Goal: Information Seeking & Learning: Compare options

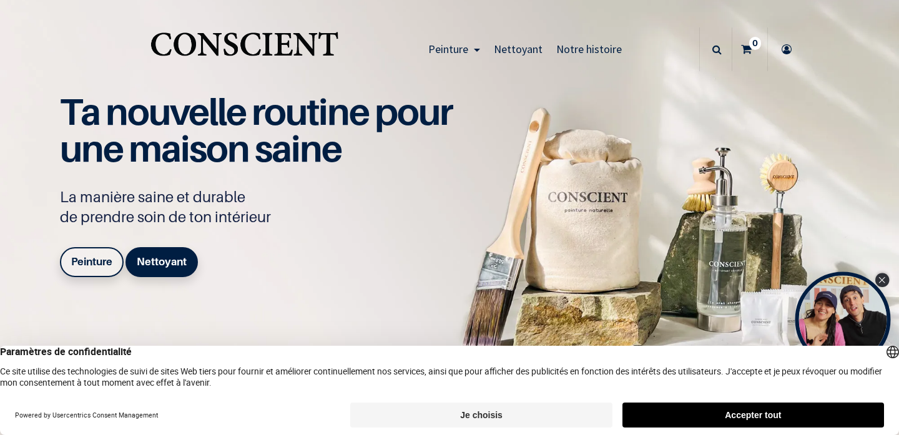
click at [883, 281] on icon "Close Tolstoy widget" at bounding box center [882, 280] width 6 height 6
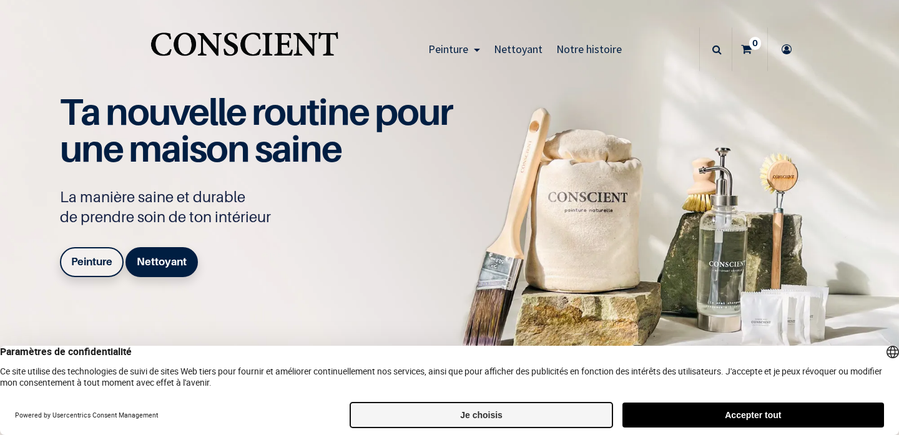
click at [530, 419] on button "Je choisis" at bounding box center [481, 415] width 262 height 25
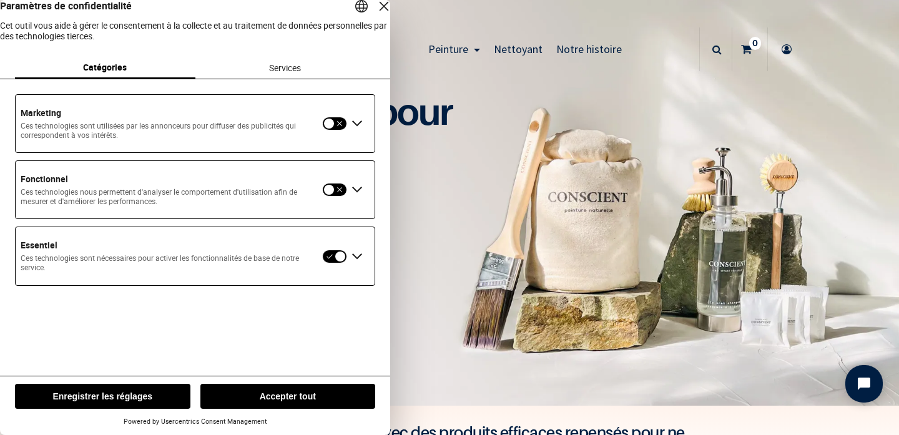
click at [143, 398] on button "Enregistrer les réglages" at bounding box center [102, 396] width 175 height 25
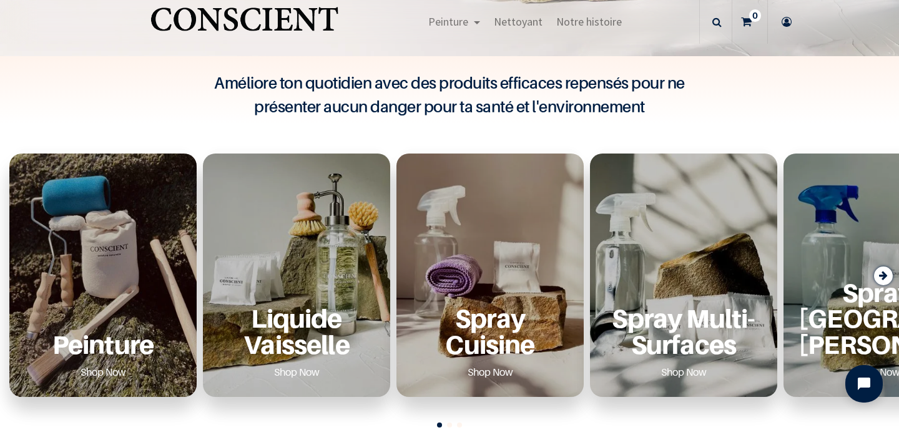
scroll to position [442, 0]
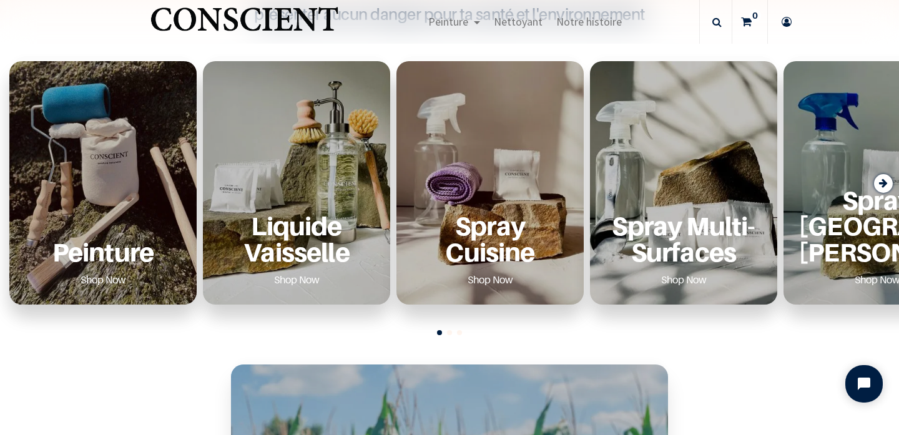
click at [101, 172] on div "Peinture Shop Now" at bounding box center [102, 183] width 187 height 244
click at [93, 228] on div "Peinture Shop Now" at bounding box center [102, 251] width 157 height 77
click at [102, 261] on p "Peinture" at bounding box center [102, 252] width 157 height 26
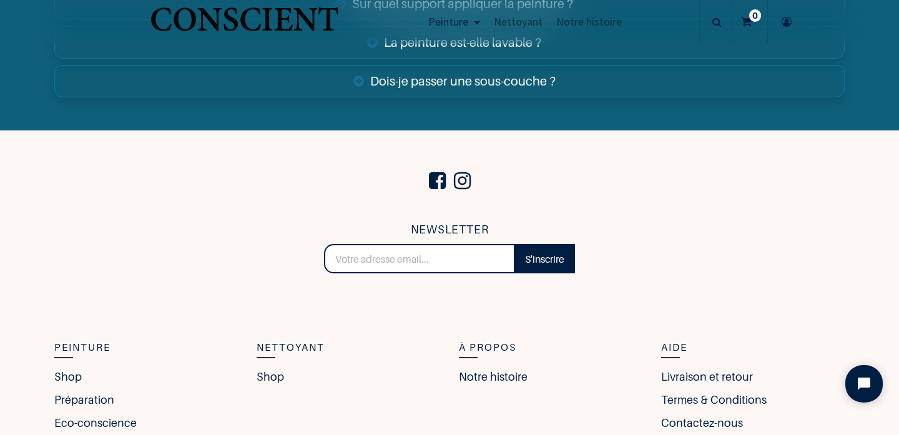
scroll to position [4649, 0]
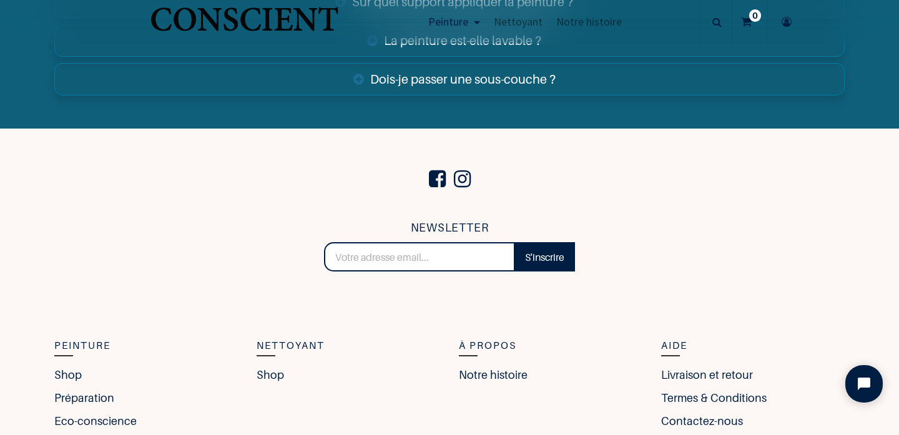
click at [507, 80] on link "Dois-je passer une sous-couche ?" at bounding box center [449, 79] width 790 height 32
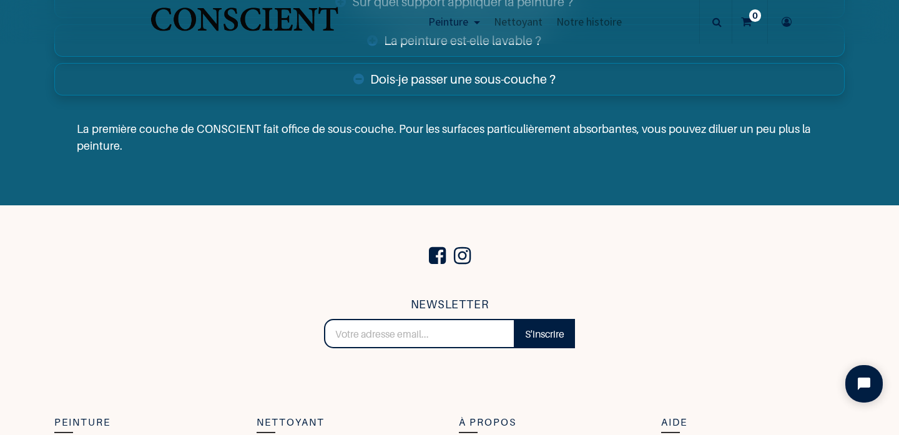
click at [507, 80] on link "Dois-je passer une sous-couche ?" at bounding box center [449, 79] width 790 height 32
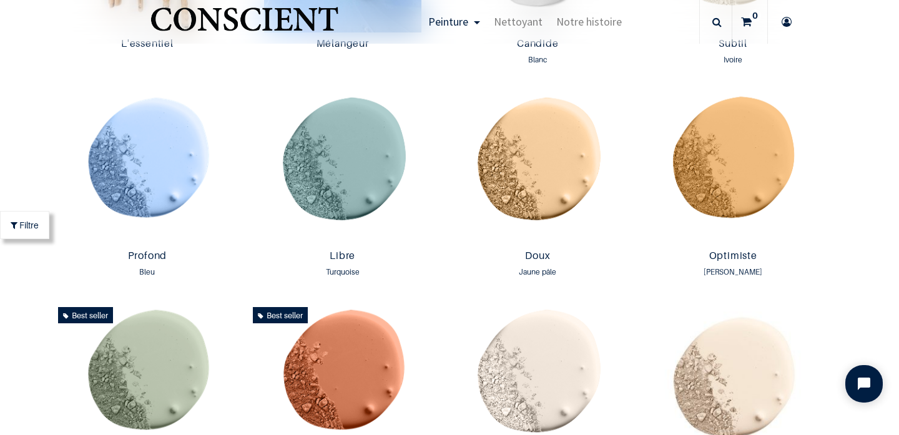
scroll to position [684, 0]
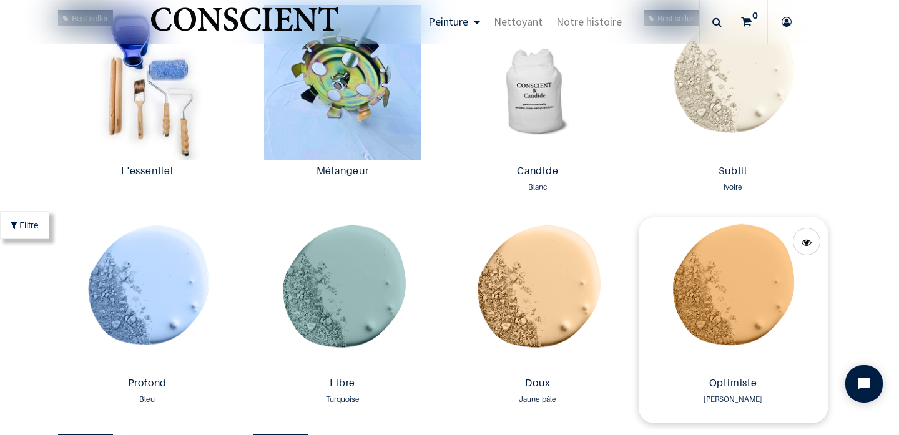
click at [739, 316] on img at bounding box center [733, 294] width 189 height 155
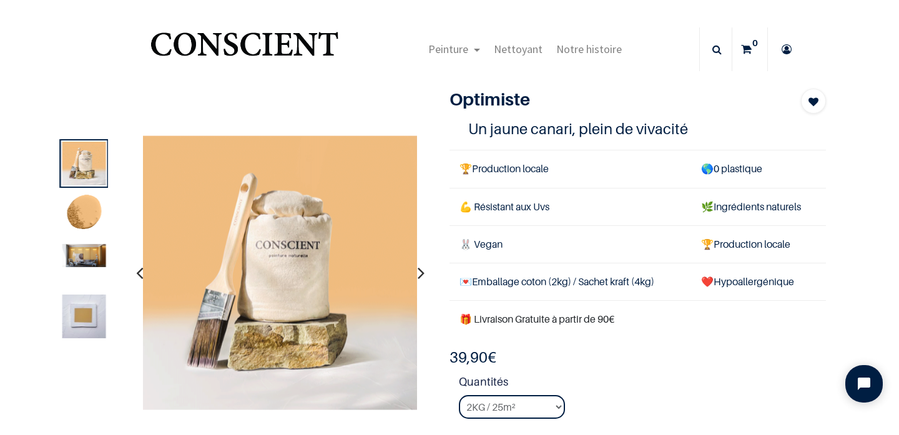
click at [85, 302] on img at bounding box center [84, 317] width 44 height 44
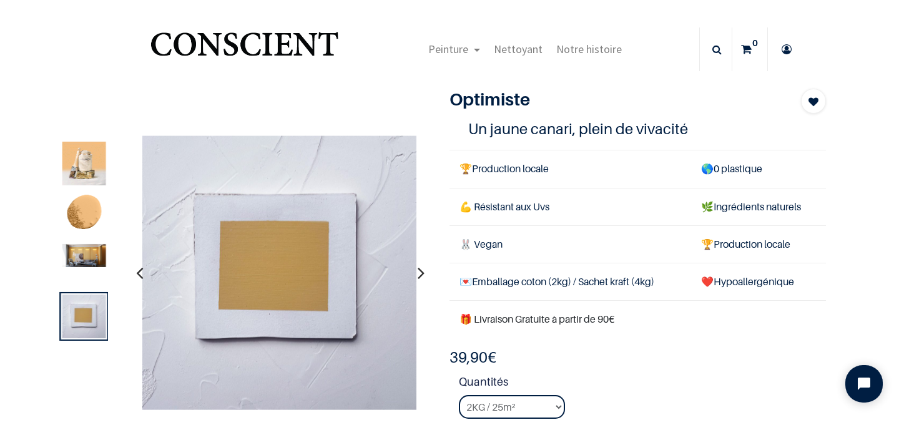
click at [64, 255] on img at bounding box center [84, 255] width 44 height 23
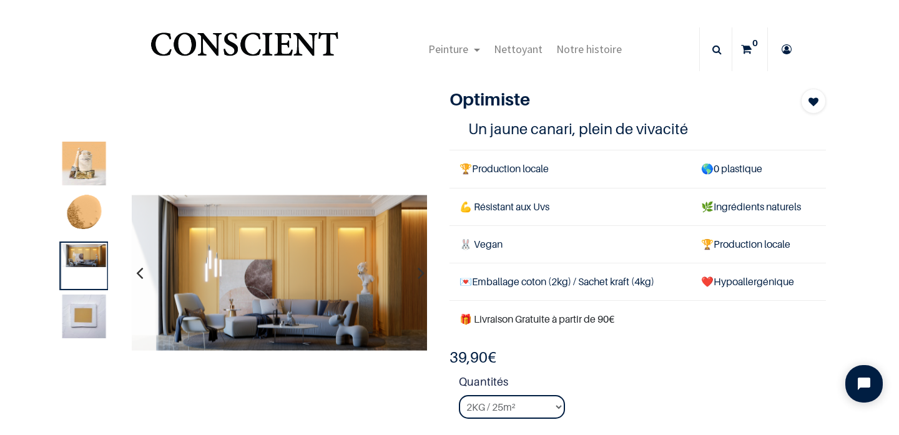
click at [84, 215] on img at bounding box center [84, 215] width 44 height 44
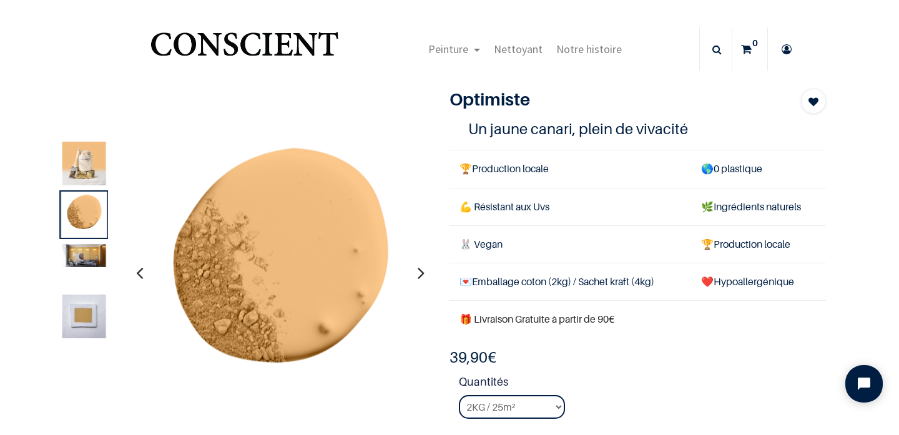
click at [87, 187] on div at bounding box center [84, 163] width 49 height 49
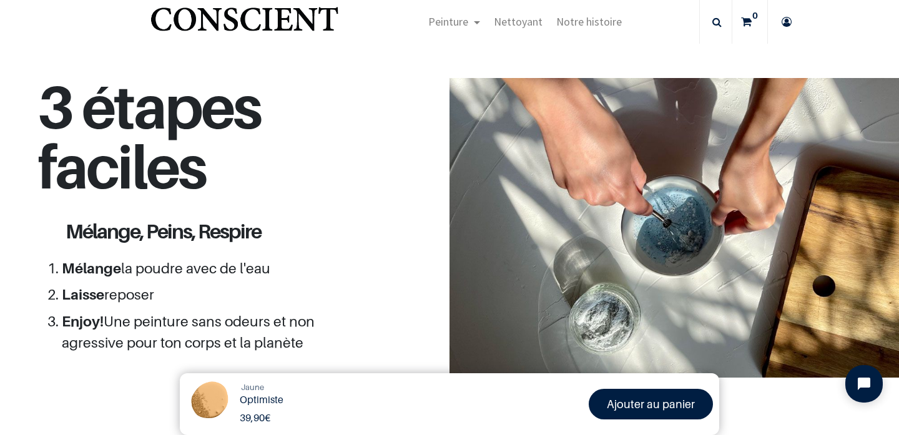
scroll to position [129, 0]
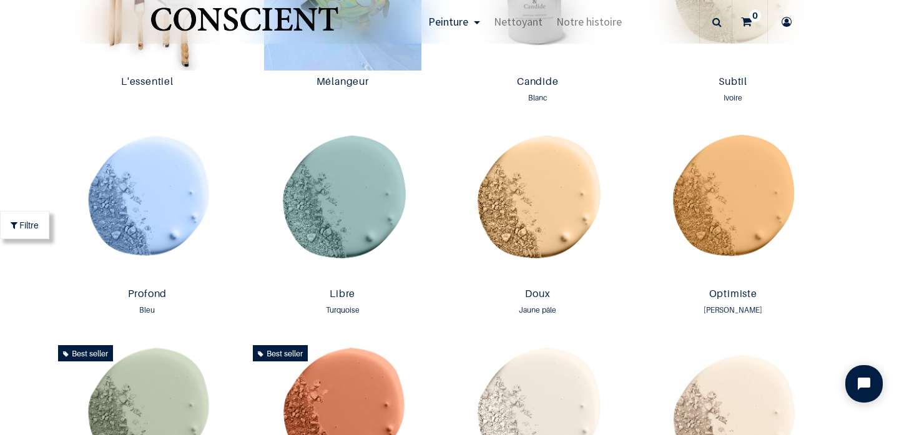
scroll to position [905, 0]
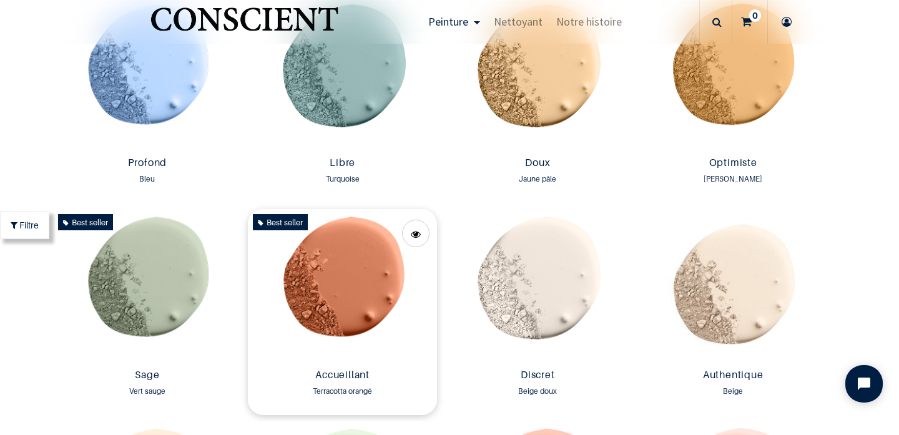
click at [345, 263] on img at bounding box center [342, 286] width 189 height 155
click at [351, 332] on img at bounding box center [342, 286] width 189 height 155
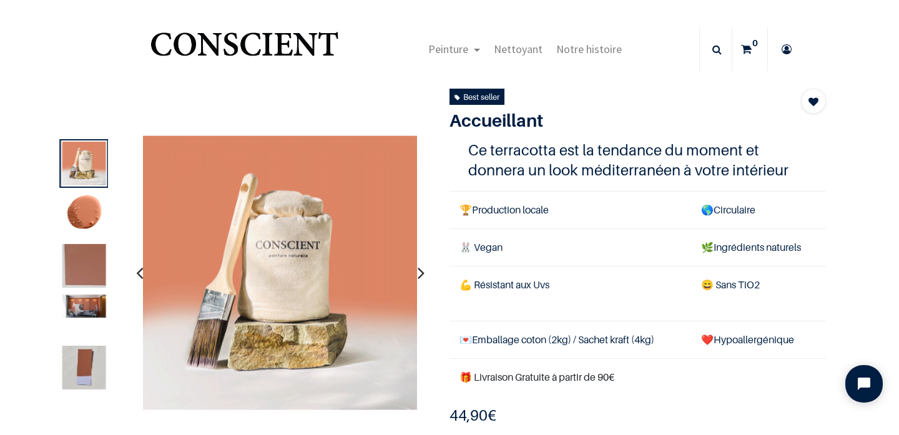
click at [84, 212] on img at bounding box center [84, 215] width 44 height 44
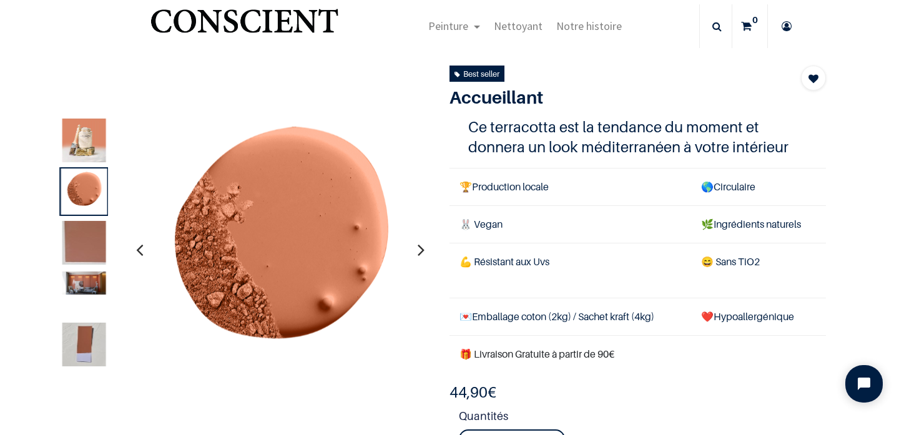
scroll to position [25, 0]
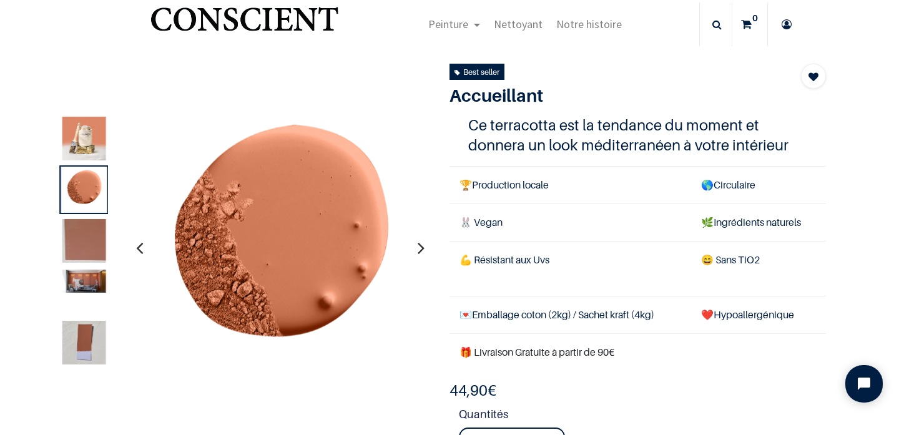
click at [72, 230] on img at bounding box center [84, 241] width 44 height 44
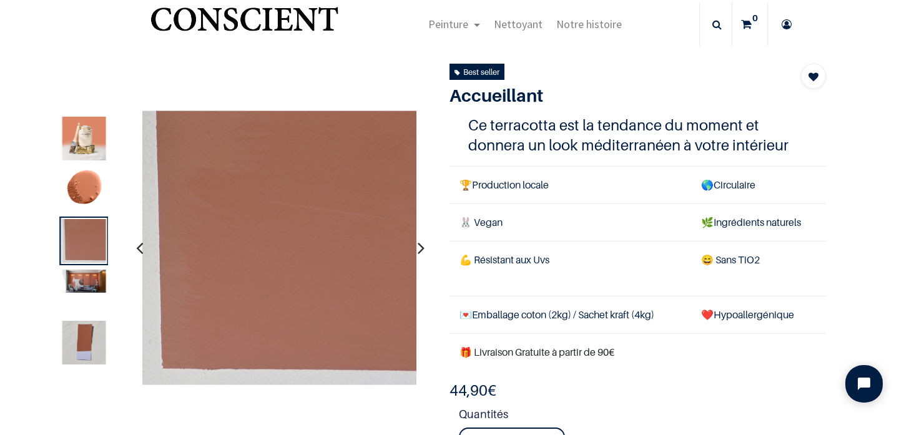
click at [88, 321] on img at bounding box center [84, 343] width 44 height 44
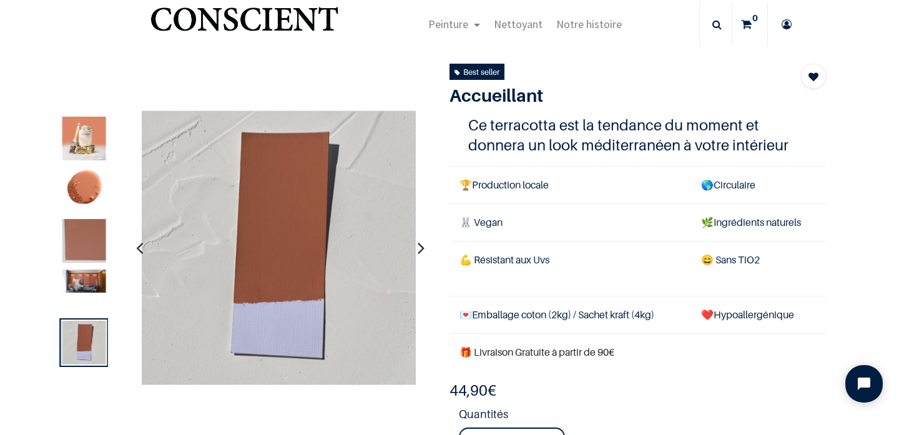
click at [82, 285] on img at bounding box center [84, 281] width 44 height 23
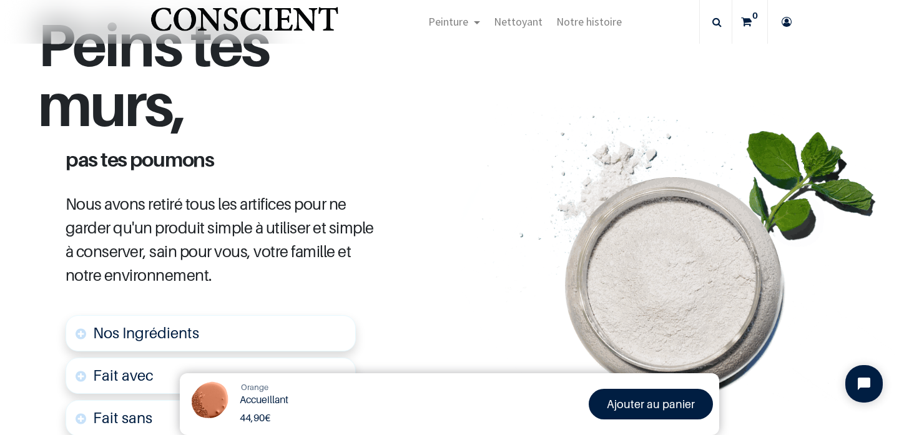
scroll to position [709, 0]
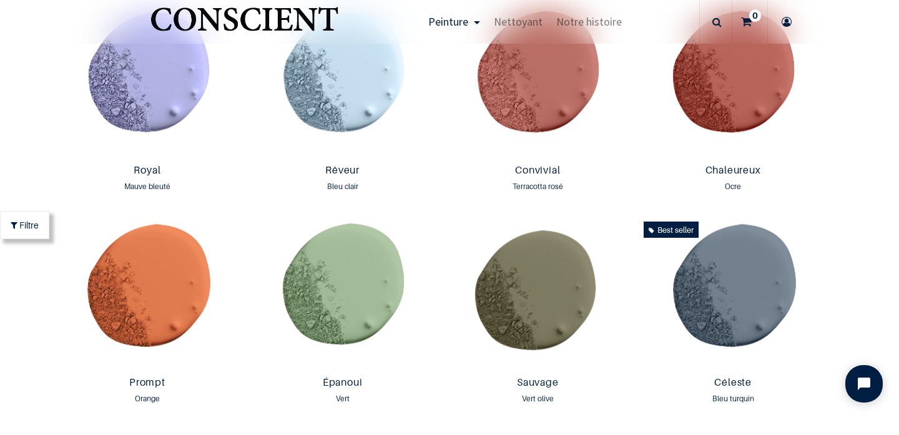
scroll to position [1426, 0]
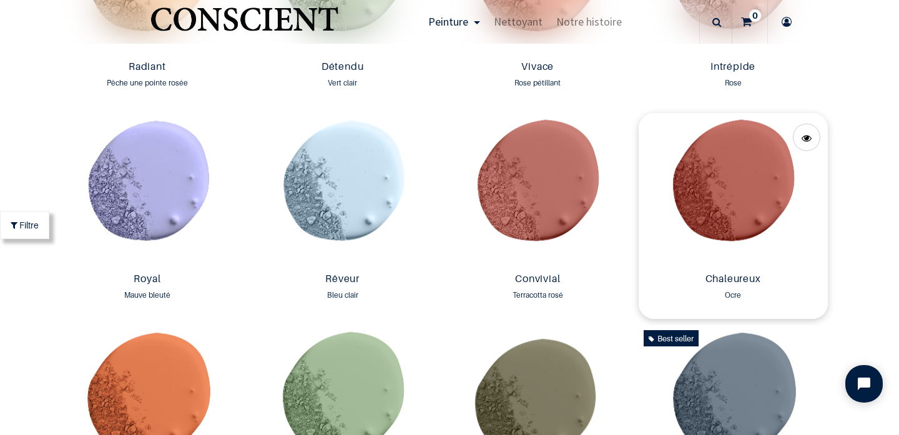
click at [719, 147] on img at bounding box center [733, 190] width 189 height 155
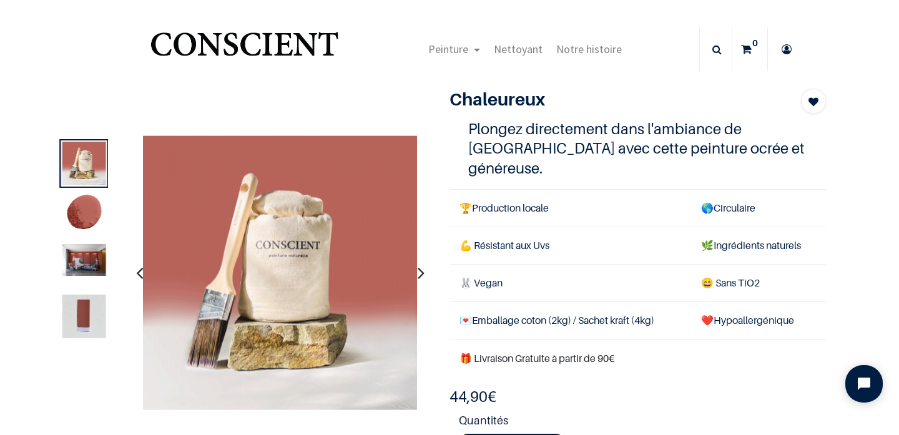
click at [72, 262] on img at bounding box center [84, 260] width 44 height 32
